Goal: Find specific page/section: Find specific page/section

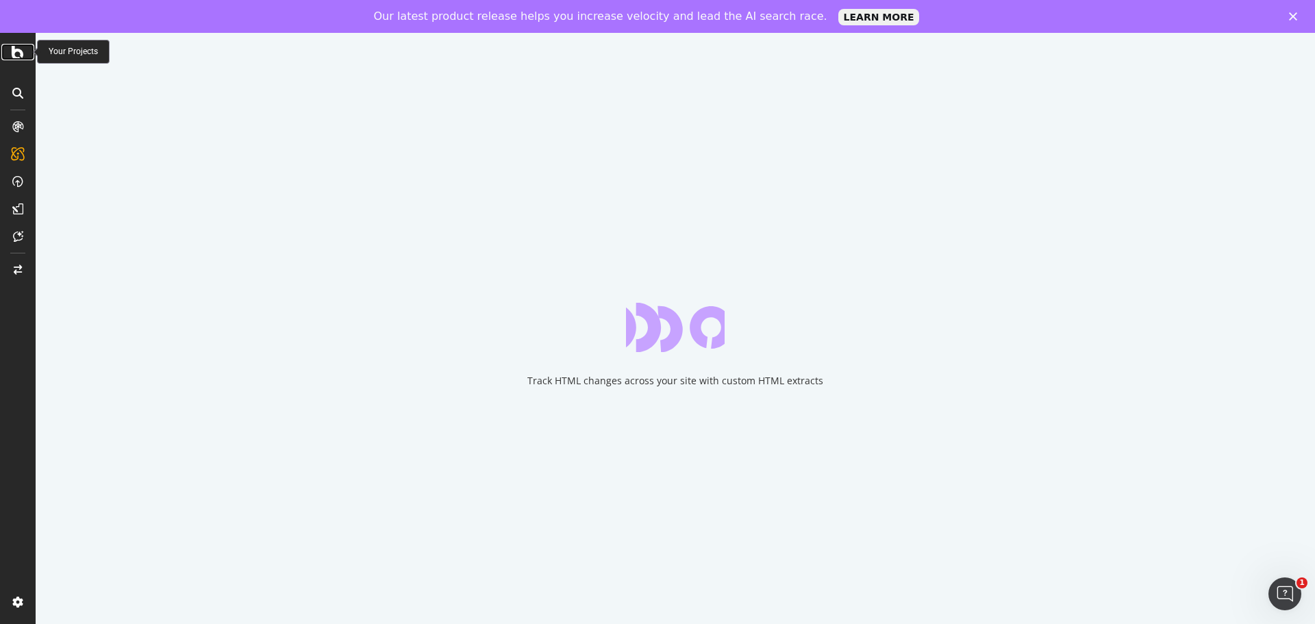
click at [23, 52] on icon at bounding box center [18, 52] width 12 height 16
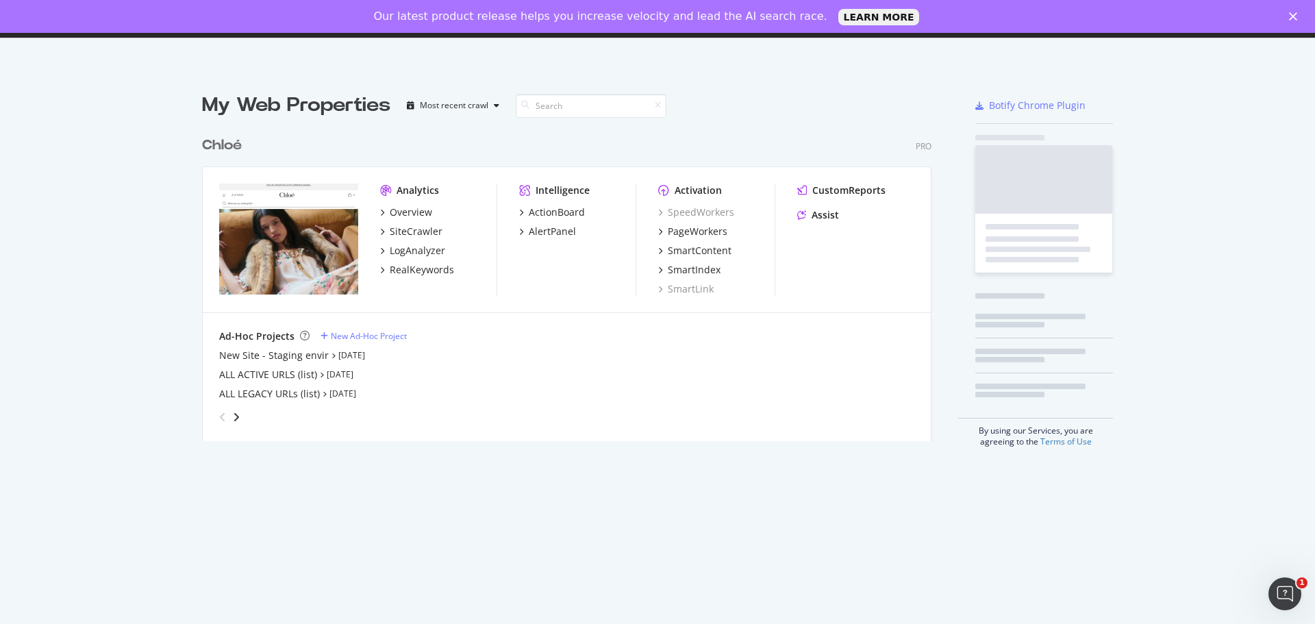
scroll to position [614, 1295]
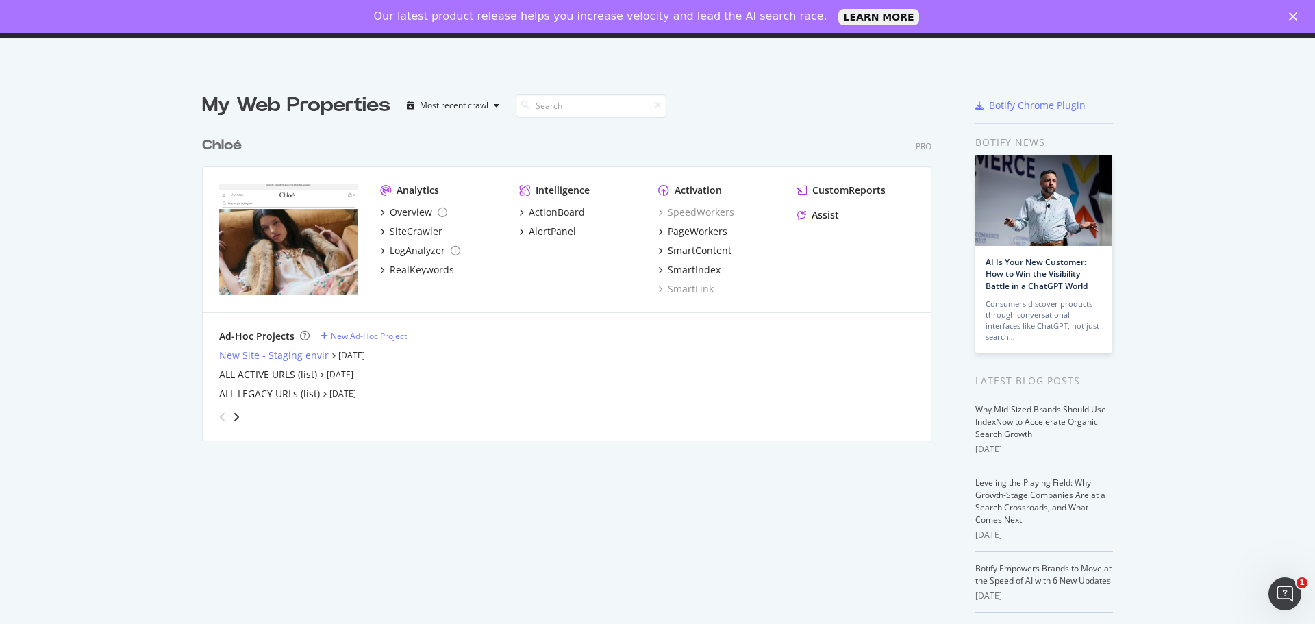
click at [288, 360] on div "New Site - Staging envir" at bounding box center [274, 356] width 110 height 14
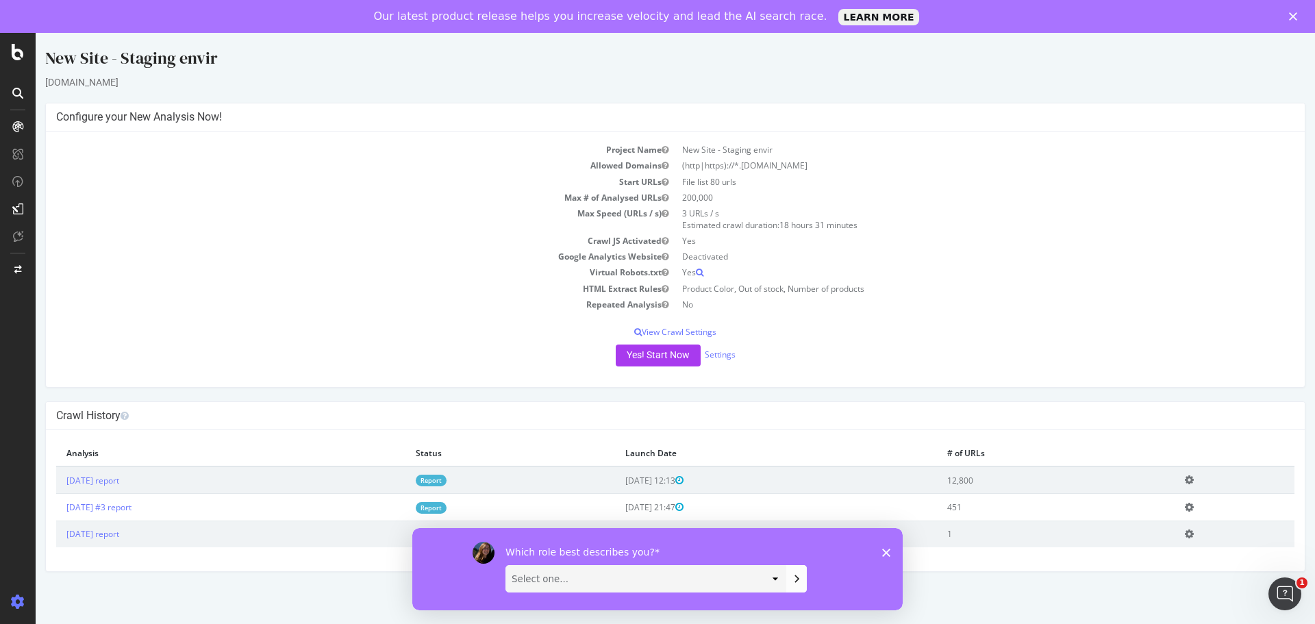
click at [884, 547] on div "Which role best describes you? Select one... Analyst/BI C-level Leadership Cont…" at bounding box center [657, 569] width 491 height 82
click at [884, 550] on icon "Close survey" at bounding box center [886, 552] width 8 height 8
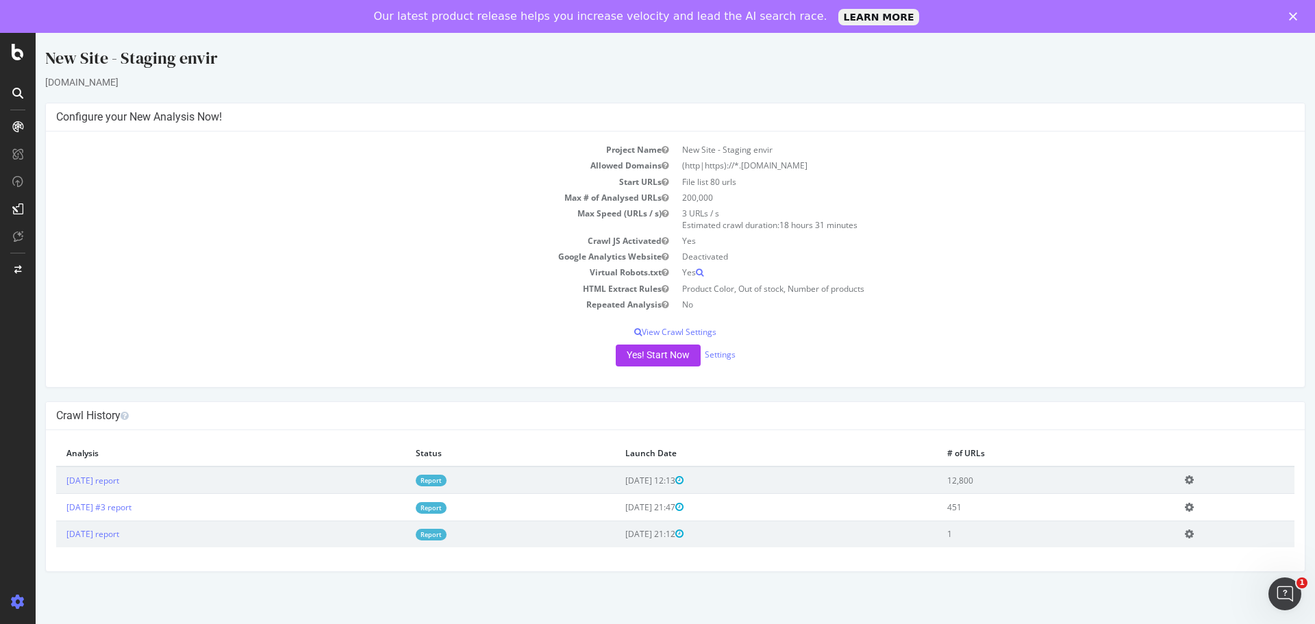
click at [470, 388] on div "New Site - Staging envir [DOMAIN_NAME] × × Configure your New Analysis Now! Pro…" at bounding box center [676, 309] width 1280 height 525
click at [72, 163] on div "SiteCrawler" at bounding box center [75, 163] width 49 height 14
